Goal: Information Seeking & Learning: Compare options

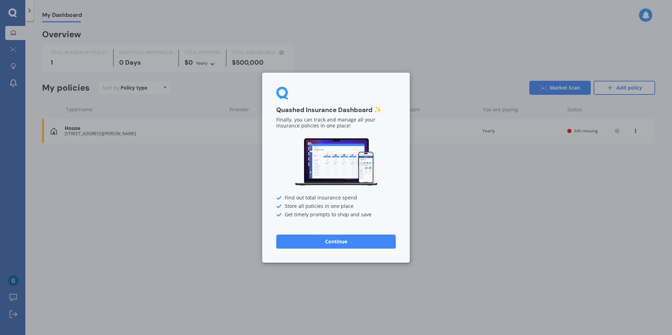
click at [366, 239] on button "Continue" at bounding box center [335, 241] width 119 height 14
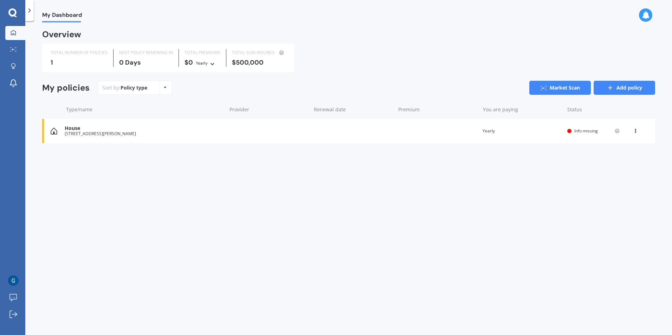
click at [596, 85] on link "Add policy" at bounding box center [623, 88] width 61 height 14
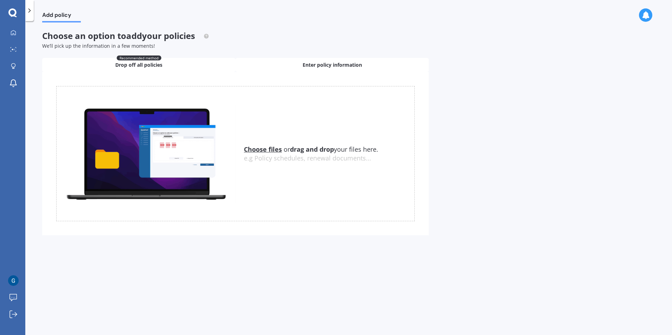
click at [281, 64] on div "Enter policy information" at bounding box center [331, 65] width 193 height 14
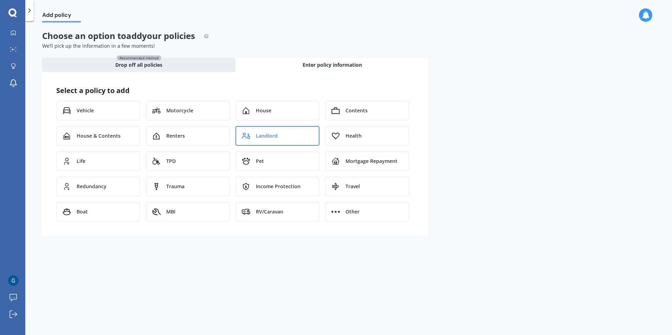
click at [272, 134] on span "Landlord" at bounding box center [267, 135] width 22 height 7
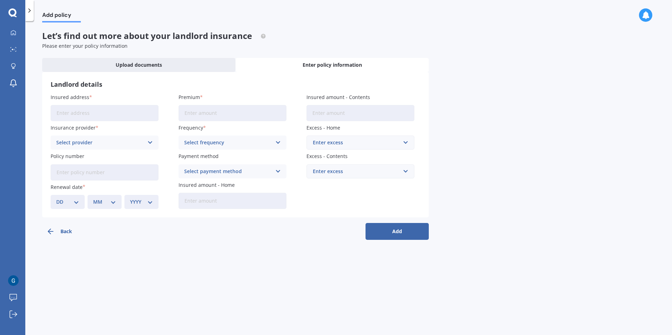
click at [108, 115] on input "Insured address" at bounding box center [105, 113] width 108 height 16
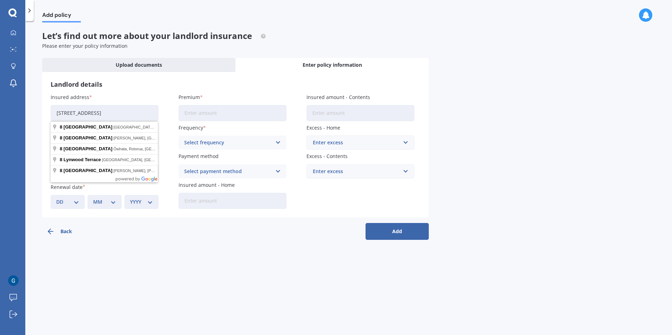
click at [94, 117] on input "8 lynwood drive" at bounding box center [105, 113] width 108 height 16
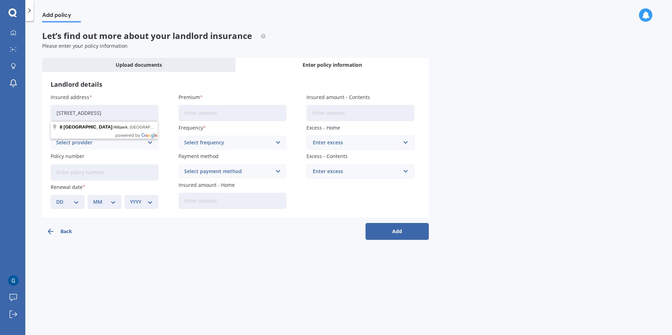
type input "8 Lynmore Drive, Hillpark, Auckland 2102"
click at [150, 142] on icon at bounding box center [150, 143] width 6 height 8
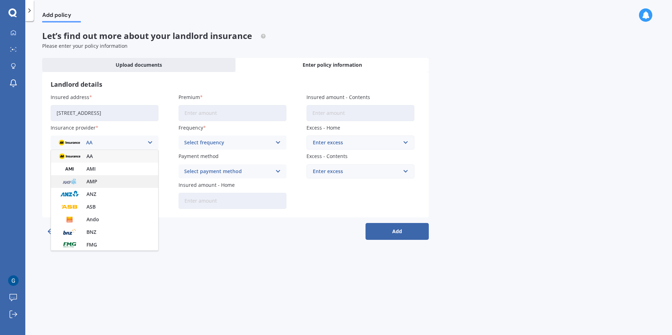
click at [68, 178] on img at bounding box center [70, 182] width 26 height 10
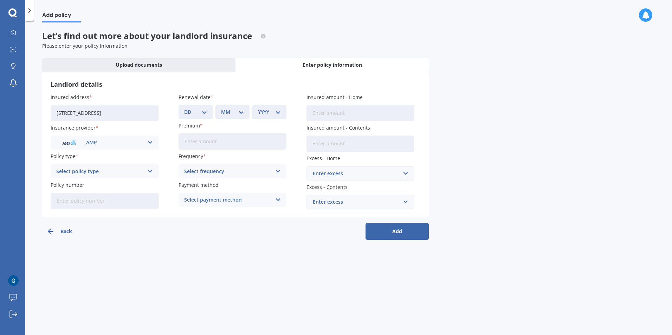
click at [150, 171] on icon at bounding box center [150, 172] width 6 height 8
drag, startPoint x: 98, startPoint y: 183, endPoint x: 103, endPoint y: 192, distance: 10.4
click at [98, 183] on span "Everyday Plus Landlord" at bounding box center [85, 185] width 57 height 5
click at [90, 201] on input "Policy number" at bounding box center [105, 201] width 108 height 16
drag, startPoint x: 139, startPoint y: 252, endPoint x: 211, endPoint y: 226, distance: 76.8
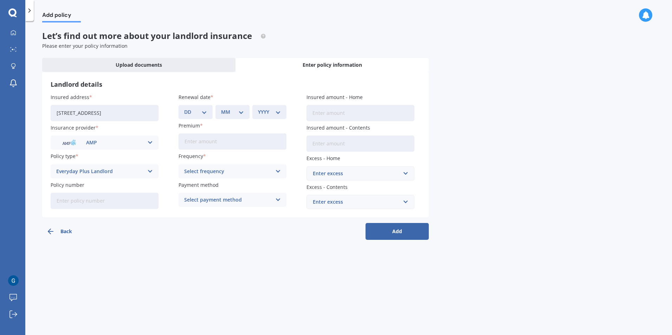
click at [141, 250] on div "Add policy Let’s find out more about your landlord insurance Please enter your …" at bounding box center [348, 179] width 646 height 314
click at [205, 115] on select "DD 01 02 03 04 05 06 07 08 09 10 11 12 13 14 15 16 17 18 19 20 21 22 23 24 25 2…" at bounding box center [195, 112] width 23 height 8
drag, startPoint x: 339, startPoint y: 290, endPoint x: 336, endPoint y: 278, distance: 12.3
click at [337, 281] on div "Add policy Let’s find out more about your landlord insurance Please enter your …" at bounding box center [348, 179] width 646 height 314
click at [386, 232] on button "Add" at bounding box center [396, 231] width 63 height 17
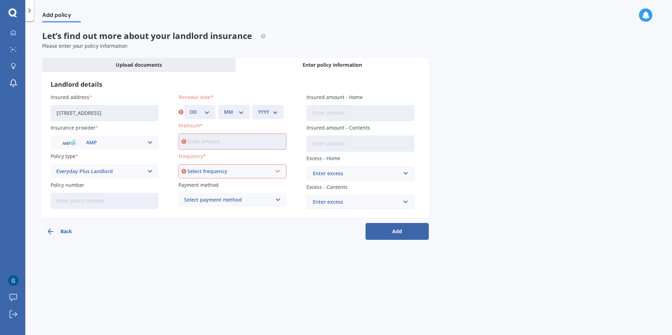
click at [207, 113] on select "DD 01 02 03 04 05 06 07 08 09 10 11 12 13 14 15 16 17 18 19 20 21 22 23 24 25 2…" at bounding box center [200, 112] width 20 height 8
select select "08"
click at [190, 108] on select "DD 01 02 03 04 05 06 07 08 09 10 11 12 13 14 15 16 17 18 19 20 21 22 23 24 25 2…" at bounding box center [200, 112] width 20 height 8
click at [242, 109] on select "MM 01 02 03 04 05 06 07 08 09 10 11 12" at bounding box center [234, 112] width 20 height 8
select select "10"
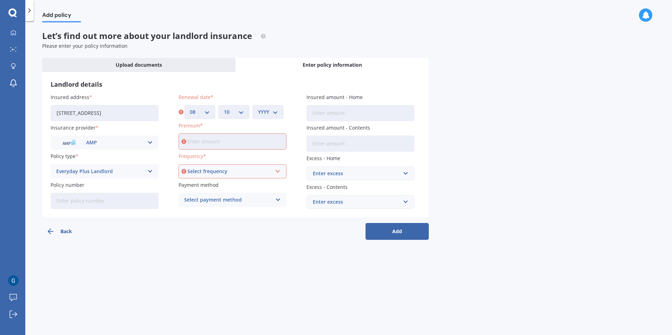
click at [224, 108] on select "MM 01 02 03 04 05 06 07 08 09 10 11 12" at bounding box center [234, 112] width 20 height 8
click at [209, 141] on input "Premium" at bounding box center [232, 141] width 108 height 16
type input "$1,500.00"
drag, startPoint x: 276, startPoint y: 168, endPoint x: 272, endPoint y: 170, distance: 4.4
click at [276, 168] on icon at bounding box center [278, 172] width 6 height 8
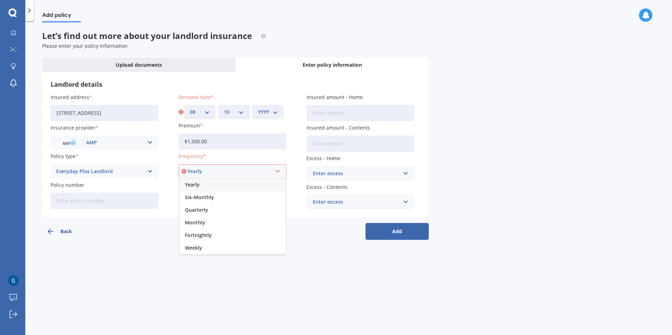
click at [196, 187] on span "Yearly" at bounding box center [192, 184] width 15 height 5
click at [276, 111] on select "YYYY 2027 2026 2025 2024 2023 2022 2021 2020 2019 2018 2017 2016 2015 2014 2013…" at bounding box center [268, 112] width 20 height 8
select select "2025"
click at [258, 108] on select "YYYY 2027 2026 2025 2024 2023 2022 2021 2020 2019 2018 2017 2016 2015 2014 2013…" at bounding box center [268, 112] width 20 height 8
click at [277, 201] on icon at bounding box center [278, 200] width 6 height 8
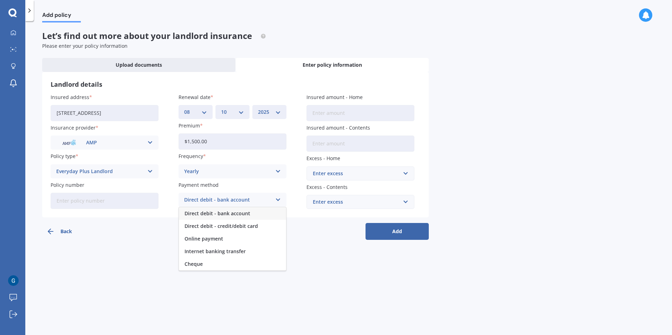
click at [203, 211] on span "Direct debit - bank account" at bounding box center [217, 213] width 66 height 5
drag, startPoint x: 343, startPoint y: 113, endPoint x: 340, endPoint y: 116, distance: 4.7
click at [343, 113] on input "Insured amount - Home" at bounding box center [360, 113] width 108 height 16
type input "$450,000"
click at [319, 146] on input "Insured amount - Contents" at bounding box center [360, 144] width 108 height 16
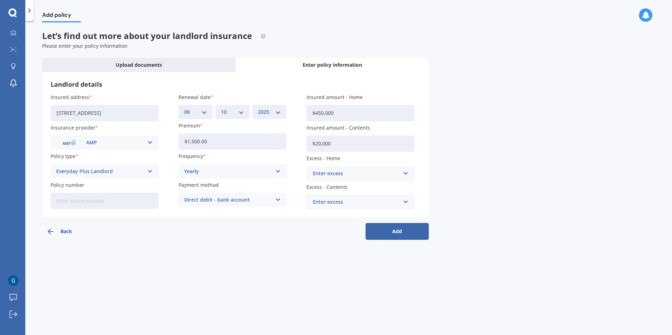
type input "$20,000"
click at [406, 173] on input "text" at bounding box center [358, 173] width 102 height 13
drag, startPoint x: 321, startPoint y: 222, endPoint x: 372, endPoint y: 200, distance: 55.7
click at [325, 219] on div "$750" at bounding box center [360, 225] width 107 height 13
drag, startPoint x: 403, startPoint y: 199, endPoint x: 395, endPoint y: 200, distance: 7.8
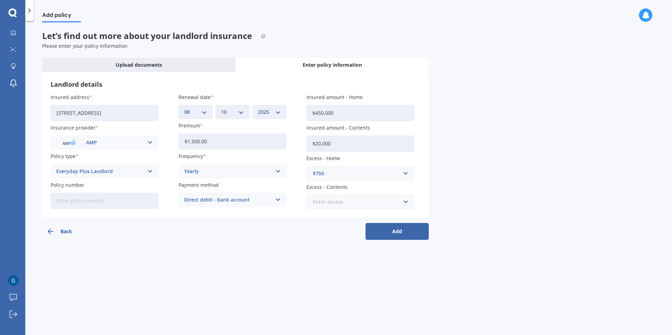
click at [399, 199] on div "Enter excess $250 $300 $400 $500 $750 $1,000 $2,000" at bounding box center [360, 202] width 108 height 14
drag, startPoint x: 322, startPoint y: 264, endPoint x: 396, endPoint y: 236, distance: 79.0
click at [331, 260] on div "$250 $300 $400 $500 $750 $1,000 $2,000" at bounding box center [360, 248] width 108 height 79
drag, startPoint x: 332, startPoint y: 252, endPoint x: 336, endPoint y: 255, distance: 5.2
click at [332, 252] on div "$500" at bounding box center [360, 254] width 107 height 13
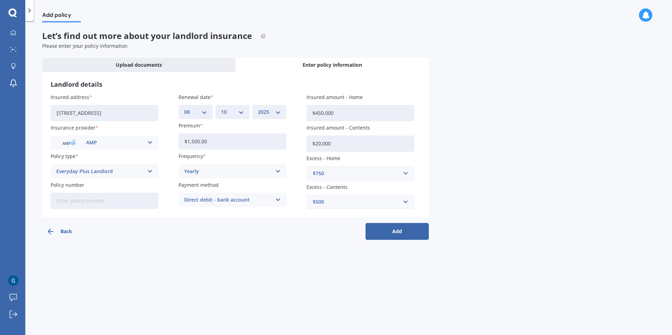
click at [402, 227] on button "Add" at bounding box center [396, 231] width 63 height 17
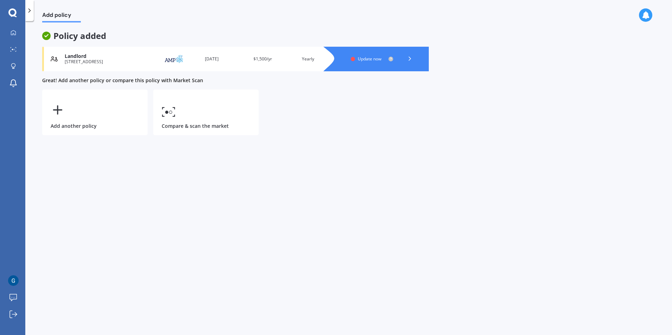
click at [374, 56] on span "Update now" at bounding box center [370, 59] width 24 height 6
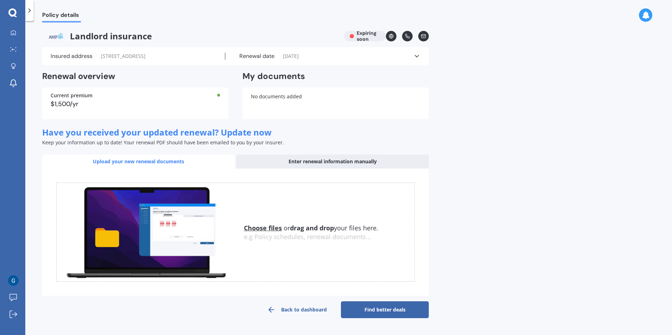
click at [135, 103] on div "$1,500/yr" at bounding box center [135, 104] width 169 height 6
drag, startPoint x: 46, startPoint y: 34, endPoint x: 43, endPoint y: 32, distance: 3.7
click at [46, 34] on img at bounding box center [56, 36] width 28 height 11
click at [381, 311] on link "Find better deals" at bounding box center [385, 309] width 88 height 17
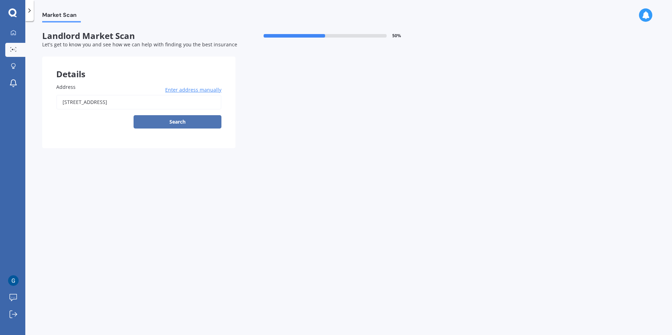
click at [177, 116] on button "Search" at bounding box center [177, 121] width 88 height 13
type input "8 Lynmore Drive, Hillpark, Auckland 2102"
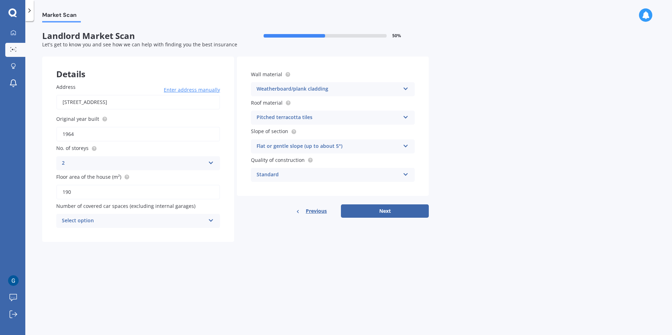
click at [102, 198] on input "190" at bounding box center [138, 192] width 164 height 15
drag, startPoint x: 95, startPoint y: 188, endPoint x: 31, endPoint y: 193, distance: 64.5
click at [31, 193] on div "Market Scan Landlord Market Scan 50 % Let's get to know you and see how we can …" at bounding box center [348, 179] width 646 height 314
type input "135"
click at [78, 132] on input "1964" at bounding box center [138, 134] width 164 height 15
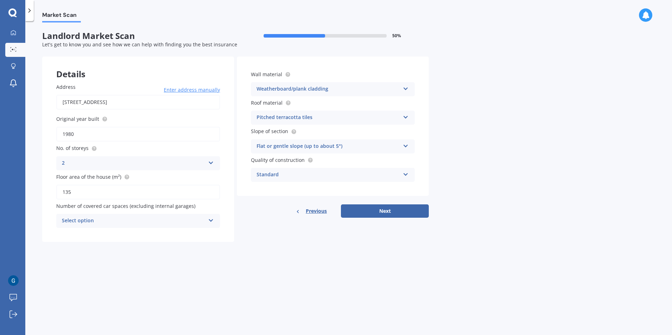
type input "1980"
click at [211, 218] on icon at bounding box center [211, 219] width 6 height 5
click at [74, 248] on div "1" at bounding box center [138, 247] width 163 height 13
click at [378, 213] on button "Next" at bounding box center [385, 210] width 88 height 13
select select "05"
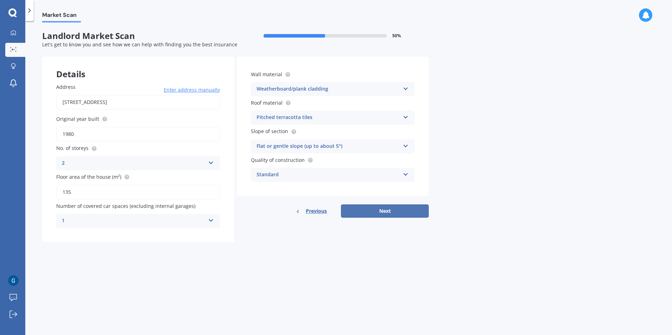
select select "07"
select select "1958"
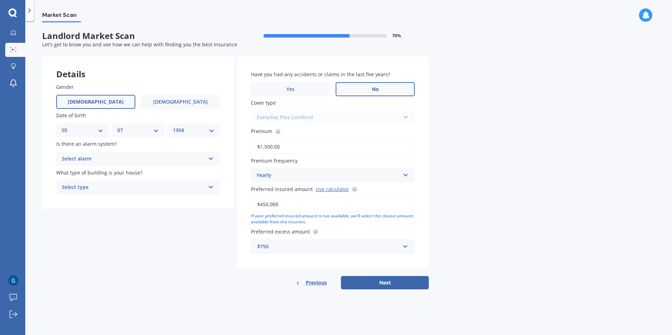
click at [351, 91] on label "No" at bounding box center [374, 89] width 79 height 14
click at [0, 0] on input "No" at bounding box center [0, 0] width 0 height 0
click at [370, 281] on button "Next" at bounding box center [385, 282] width 88 height 13
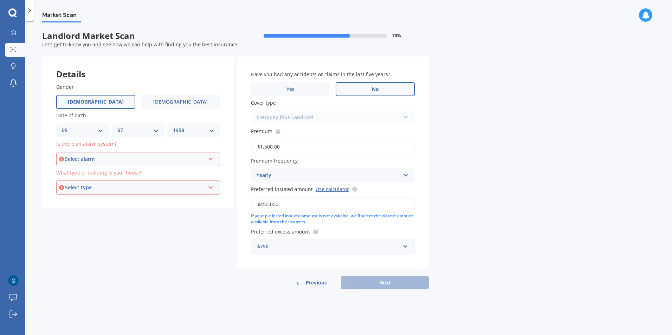
click at [209, 157] on icon at bounding box center [211, 157] width 6 height 5
click at [67, 194] on span "No" at bounding box center [66, 197] width 7 height 7
drag, startPoint x: 212, startPoint y: 185, endPoint x: 206, endPoint y: 185, distance: 6.0
click at [211, 185] on icon at bounding box center [211, 186] width 6 height 5
drag, startPoint x: 85, startPoint y: 198, endPoint x: 106, endPoint y: 208, distance: 23.1
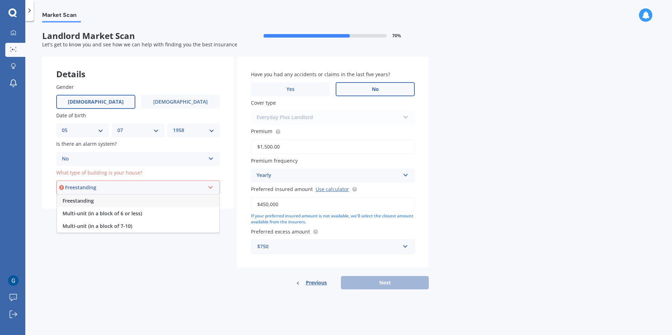
click at [85, 199] on span "Freestanding" at bounding box center [78, 200] width 31 height 7
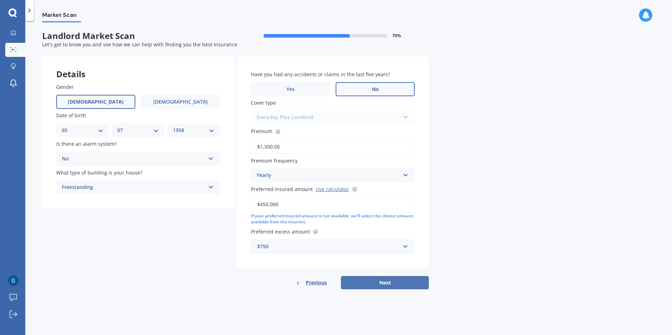
click at [385, 282] on button "Next" at bounding box center [385, 282] width 88 height 13
select select "05"
select select "07"
select select "1958"
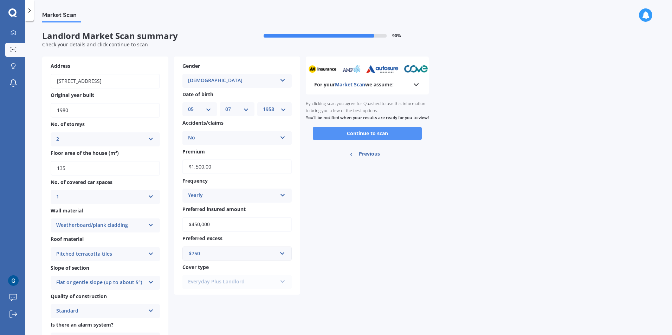
click at [393, 140] on button "Continue to scan" at bounding box center [367, 133] width 109 height 13
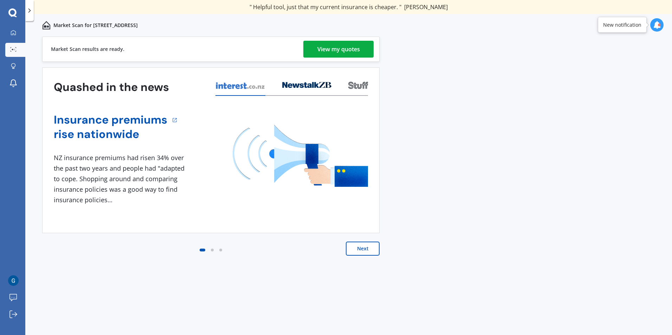
click at [347, 46] on div "View my quotes" at bounding box center [338, 49] width 43 height 17
